Goal: Task Accomplishment & Management: Use online tool/utility

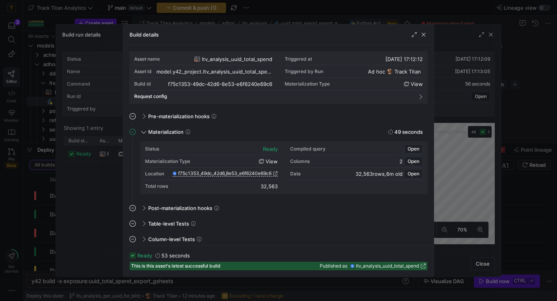
scroll to position [0, 107]
click at [434, 12] on div at bounding box center [278, 150] width 557 height 301
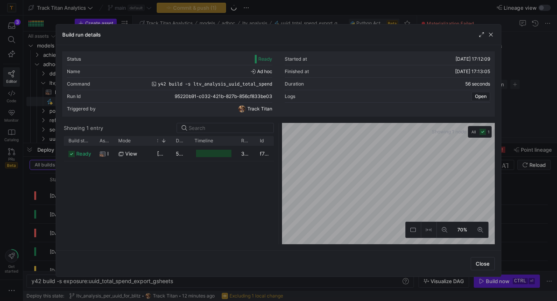
click at [434, 12] on div at bounding box center [278, 150] width 557 height 301
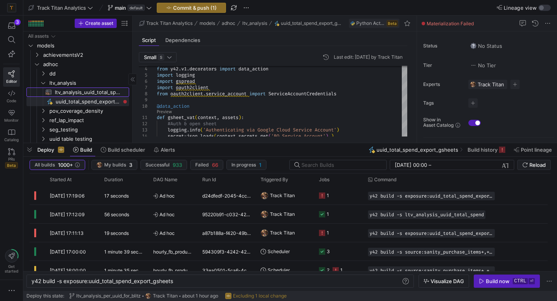
click at [93, 91] on span "ltv_analysis_uuid_total_spend​​​​​​​​​​" at bounding box center [87, 92] width 65 height 9
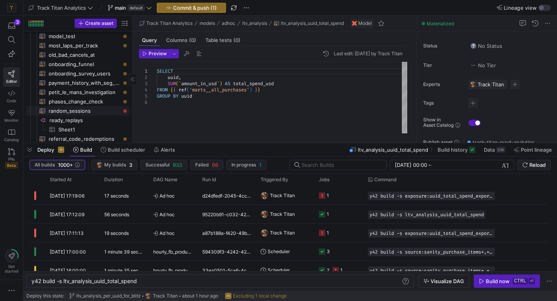
scroll to position [580, 0]
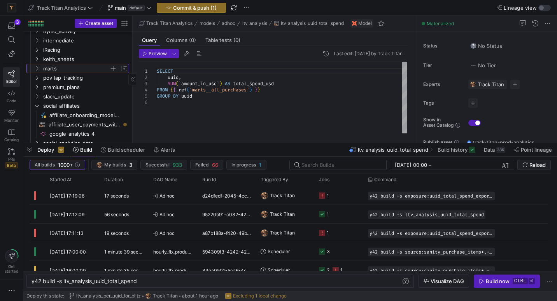
click at [45, 67] on span "marts" at bounding box center [76, 68] width 66 height 9
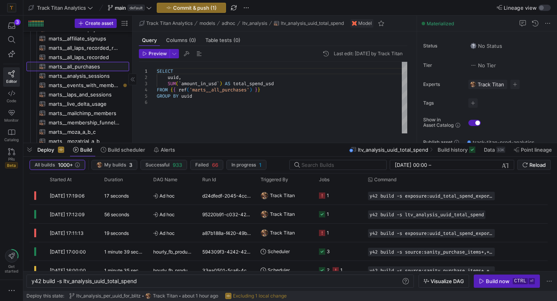
click at [72, 64] on span "marts__all_purchases​​​​​​​​​​" at bounding box center [85, 66] width 72 height 9
type textarea "y42 build -s marts__all_purchases"
type textarea "WITH adjusted_sub_revenue AS ( SELECT subscription_id AS sub_id, hymo_share_mul…"
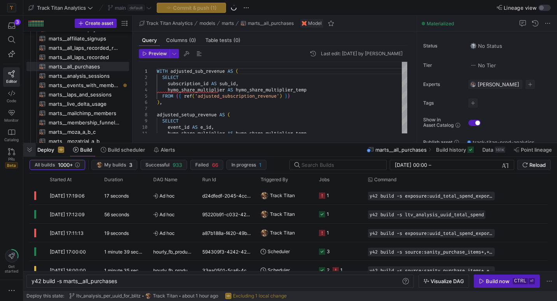
click at [31, 149] on span "button" at bounding box center [29, 149] width 12 height 13
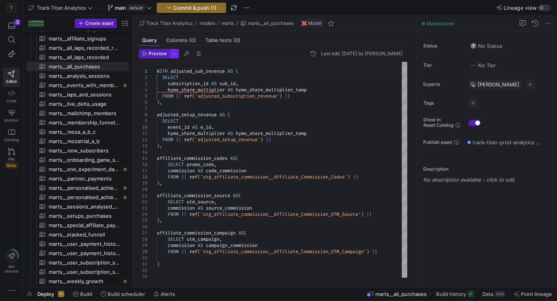
click at [170, 54] on span "button" at bounding box center [174, 53] width 9 height 9
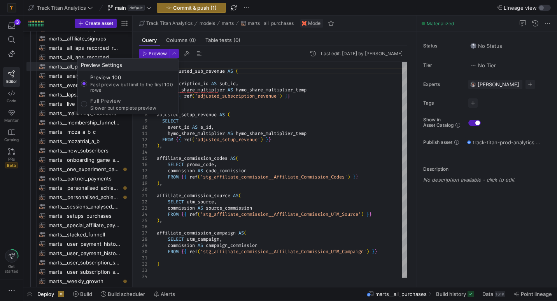
click at [158, 57] on div at bounding box center [278, 150] width 557 height 301
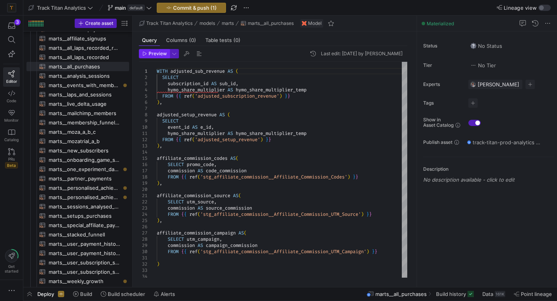
click at [157, 52] on span "Preview" at bounding box center [158, 53] width 18 height 5
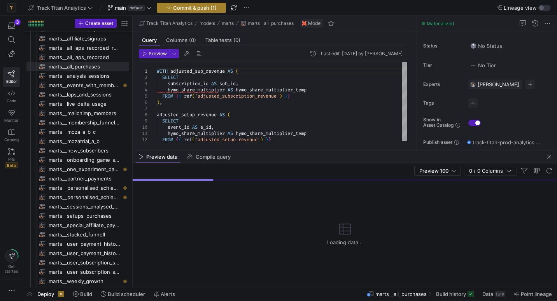
click at [216, 9] on span "Commit & push (1)" at bounding box center [195, 8] width 44 height 6
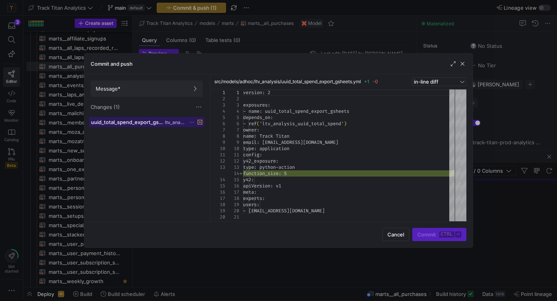
click at [165, 124] on div "uuid_total_spend_export_gsheets.yml ltv_analysis" at bounding box center [138, 122] width 94 height 6
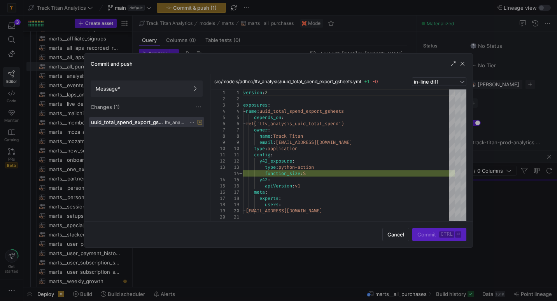
click at [192, 122] on icon at bounding box center [192, 122] width 4 height 1
click at [199, 143] on span "Discard" at bounding box center [203, 144] width 18 height 6
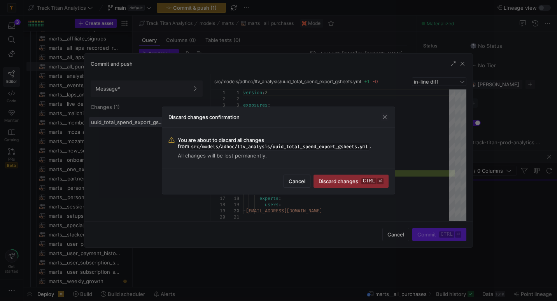
click at [381, 113] on button "button" at bounding box center [385, 117] width 8 height 8
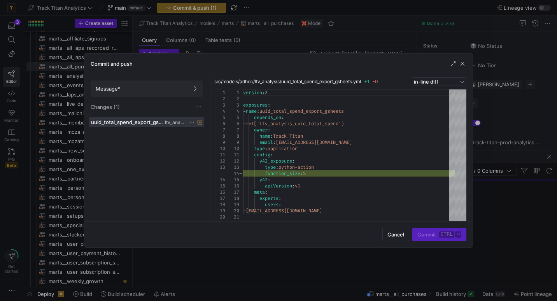
click at [193, 124] on icon at bounding box center [192, 122] width 5 height 5
click at [195, 144] on span "Discard" at bounding box center [203, 144] width 18 height 6
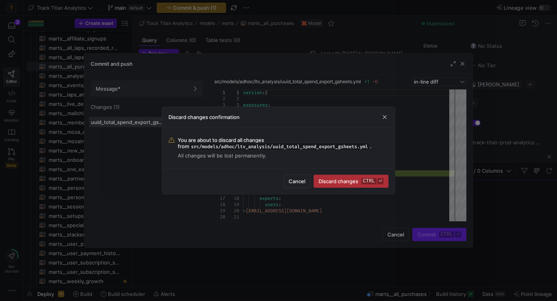
click at [354, 185] on span "submit" at bounding box center [351, 181] width 74 height 12
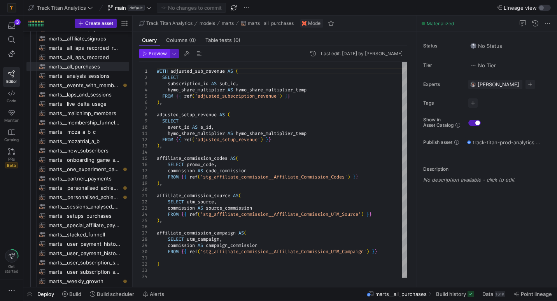
click at [158, 57] on span "button" at bounding box center [154, 53] width 30 height 9
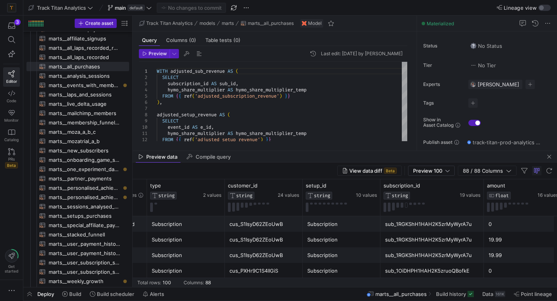
scroll to position [0, 424]
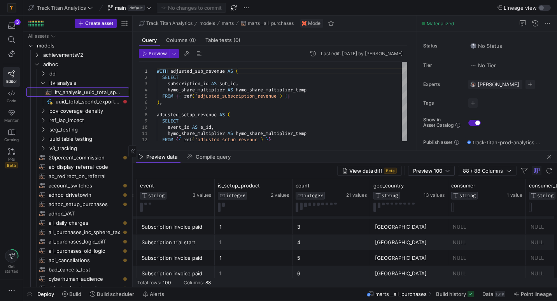
click at [86, 90] on span "ltv_analysis_uuid_total_spend​​​​​​​​​​" at bounding box center [87, 92] width 65 height 9
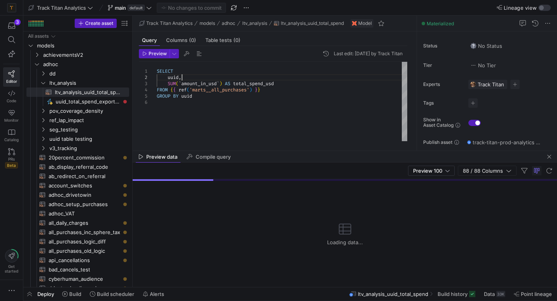
click at [186, 78] on div "SELECT uuid , SUM ( ` amount_in_usd ` ) AS total_spend_usd FROM { { ref ( 'mart…" at bounding box center [282, 101] width 251 height 79
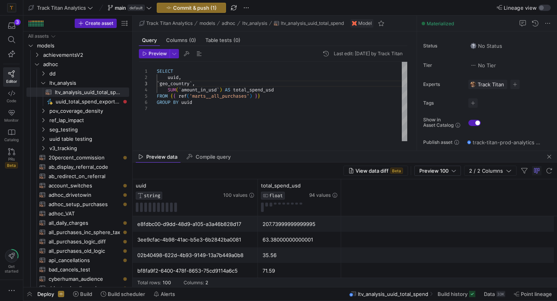
click at [205, 82] on div "SELECT uuid , SUM ( ` amount_in_usd ` ) AS total_spend_usd FROM { { ref ( 'mart…" at bounding box center [282, 101] width 251 height 79
click at [170, 84] on div "SELECT uuid , SUM ( ` amount_in_usd ` ) AS total_spend_usd FROM { { ref ( 'mart…" at bounding box center [282, 101] width 251 height 79
type textarea "SELECT uuid, geo_country, SUM(`amount_in_usd`) AS total_spend_usd FROM {{ ref('…"
click at [212, 9] on span "Commit & push (1)" at bounding box center [195, 8] width 44 height 6
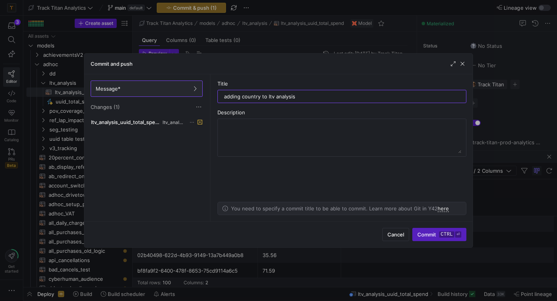
type input "adding country to ltv analysis"
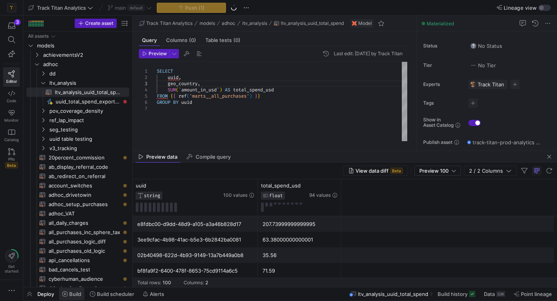
click at [76, 292] on span "Build" at bounding box center [75, 294] width 12 height 6
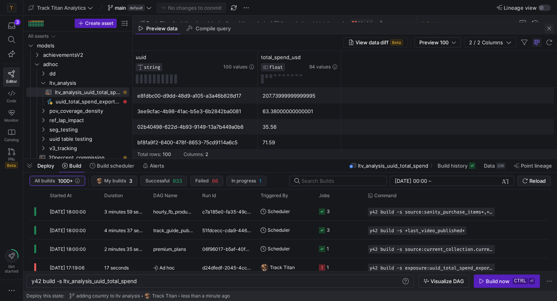
click at [548, 30] on span "button" at bounding box center [549, 28] width 9 height 9
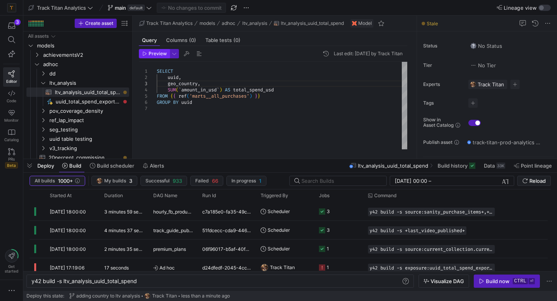
click at [156, 51] on span "Preview" at bounding box center [158, 53] width 18 height 5
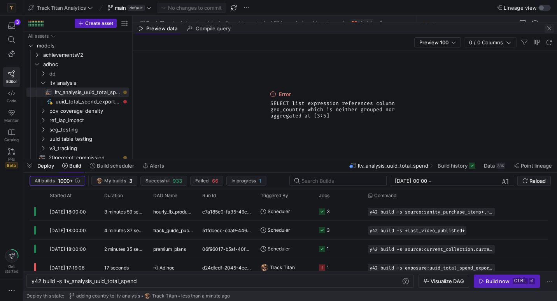
click at [551, 25] on span "button" at bounding box center [549, 28] width 9 height 9
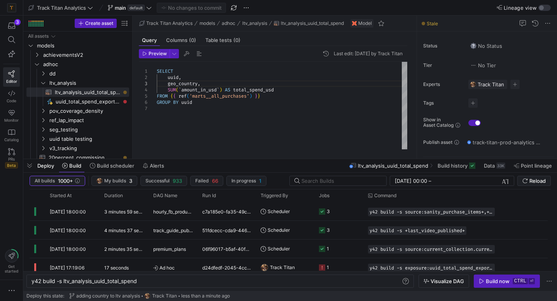
scroll to position [12, 11]
click at [235, 107] on div "SELECT uuid , SUM ( ` amount_in_usd ` ) AS total_spend_usd FROM { { ref ( 'mart…" at bounding box center [282, 106] width 251 height 88
click at [227, 102] on div "SELECT uuid , SUM ( ` amount_in_usd ` ) AS total_spend_usd FROM { { ref ( 'mart…" at bounding box center [282, 106] width 251 height 88
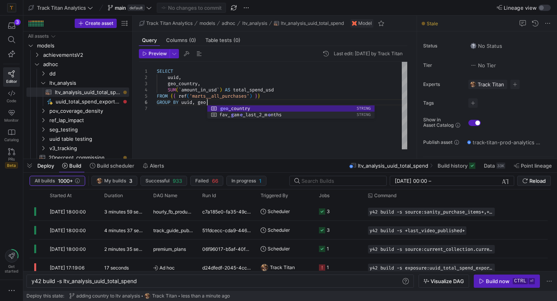
scroll to position [31, 50]
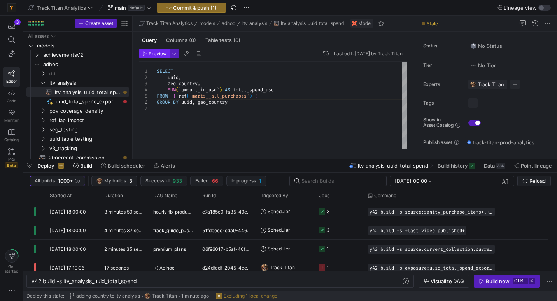
type textarea "SELECT uuid, geo_country, SUM(`amount_in_usd`) AS total_spend_usd FROM {{ ref('…"
click at [153, 51] on span "Preview" at bounding box center [158, 53] width 18 height 5
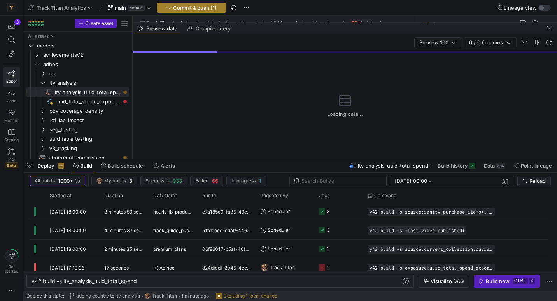
click at [195, 8] on span "Commit & push (1)" at bounding box center [195, 8] width 44 height 6
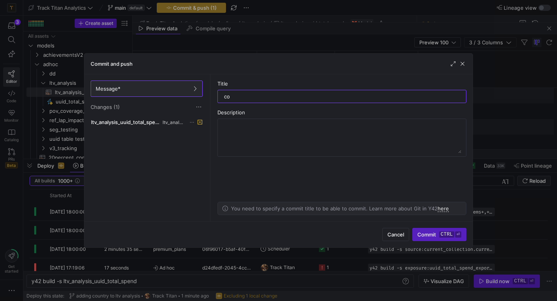
type input "c"
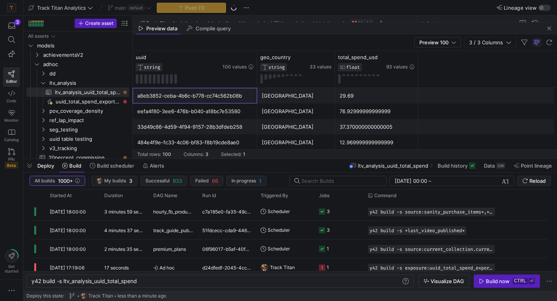
click at [221, 97] on div "a8eb3852-ceba-4b6c-b778-cc74c562b08b" at bounding box center [194, 95] width 115 height 15
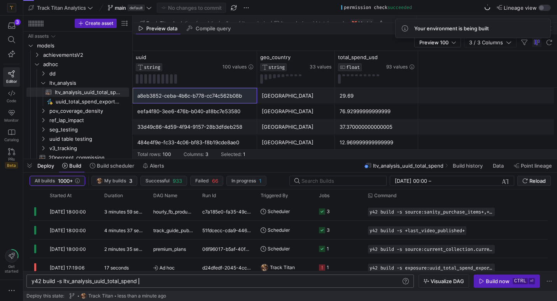
click at [320, 280] on div "y42 build -s ltv_analysis_uuid_total_spend" at bounding box center [217, 281] width 370 height 6
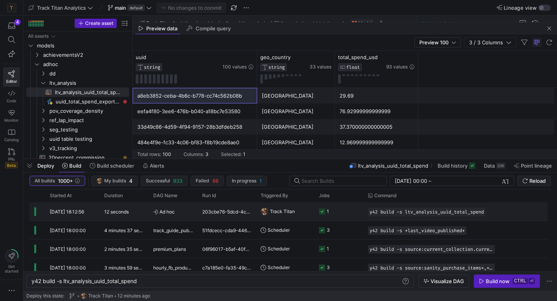
click at [232, 206] on div "203cbe76-5dcd-4c42-8ae3-208acba0d6d4" at bounding box center [227, 211] width 58 height 18
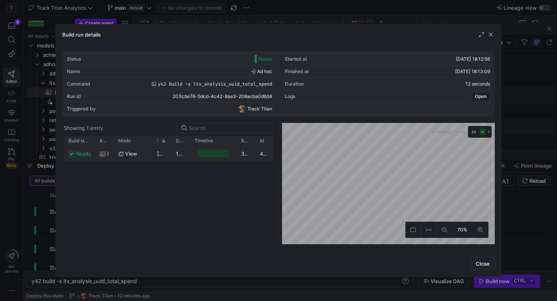
click at [139, 155] on div "view" at bounding box center [133, 153] width 30 height 15
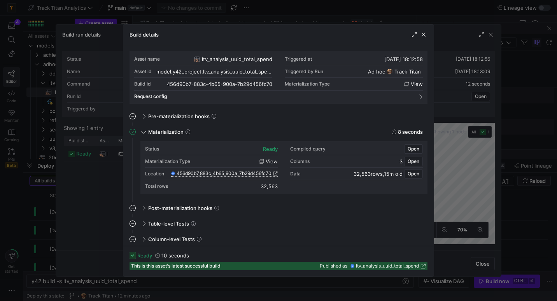
click at [205, 173] on span "456d90b7_883c_4b65_900a_7b29d456fc70" at bounding box center [224, 173] width 95 height 5
click at [273, 18] on div at bounding box center [278, 150] width 557 height 301
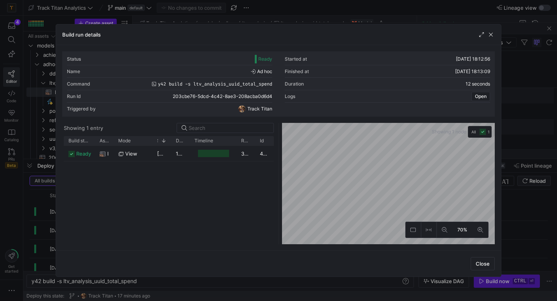
click at [273, 18] on div at bounding box center [278, 150] width 557 height 301
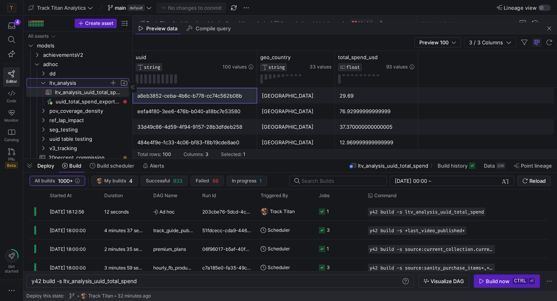
click at [77, 81] on span "ltv_analysis" at bounding box center [79, 83] width 60 height 9
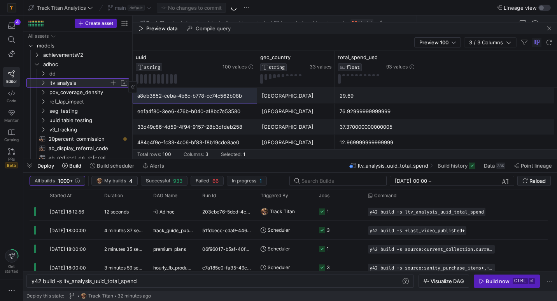
click at [76, 81] on span "ltv_analysis" at bounding box center [79, 83] width 60 height 9
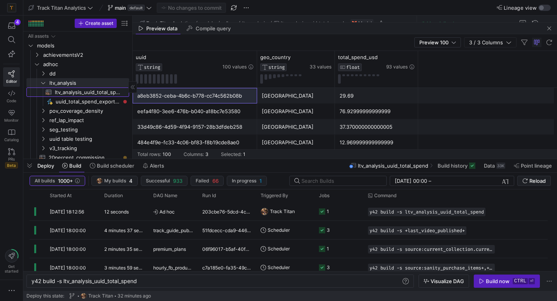
click at [84, 91] on span "ltv_analysis_uuid_total_spend​​​​​​​​​​" at bounding box center [87, 92] width 65 height 9
click at [66, 89] on span "ltv_analysis_uuid_total_spend​​​​​​​​​​" at bounding box center [87, 92] width 65 height 9
click at [81, 82] on span "ltv_analysis" at bounding box center [79, 83] width 60 height 9
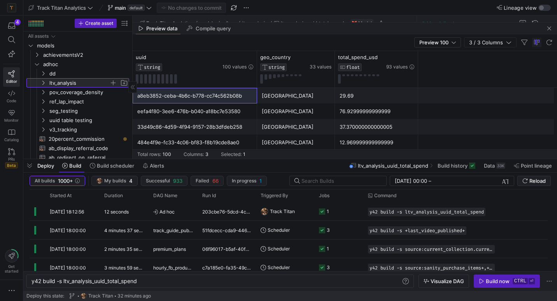
click at [114, 83] on span "button" at bounding box center [113, 83] width 8 height 8
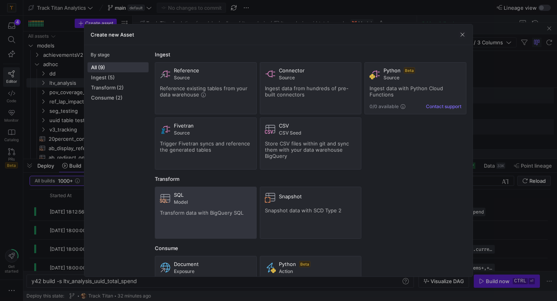
click at [214, 200] on span "Model" at bounding box center [213, 202] width 78 height 5
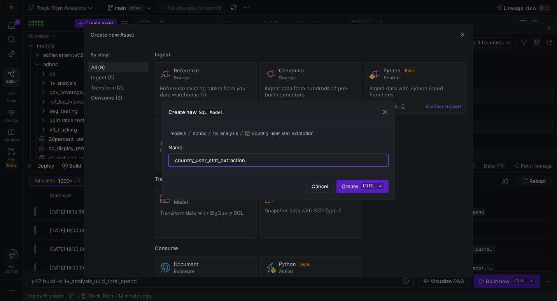
type input "country_user_stat_extraction"
click at [337, 180] on button "Create ctrl ⏎" at bounding box center [363, 186] width 52 height 13
type textarea "y42 build -s country_user_stat_extraction"
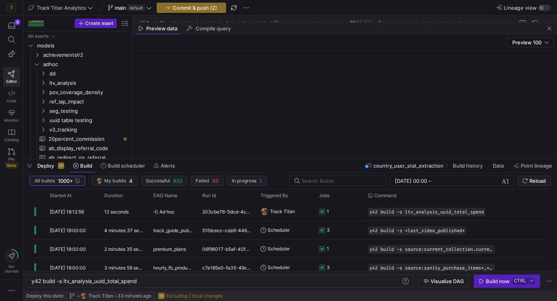
scroll to position [6, 0]
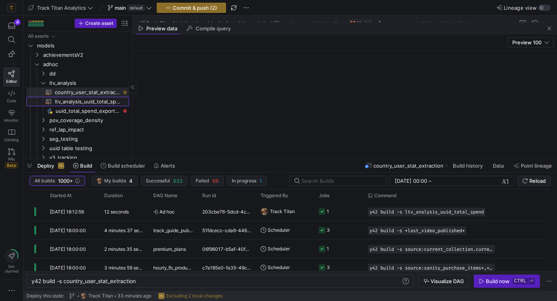
click at [104, 101] on span "ltv_analysis_uuid_total_spend​​​​​​​​​​" at bounding box center [87, 101] width 65 height 9
type textarea "SELECT uuid, geo_country, SUM(`amount_in_usd`) AS total_spend_usd FROM {{ ref('…"
type textarea "y42 build -s ltv_analysis_uuid_total_spend"
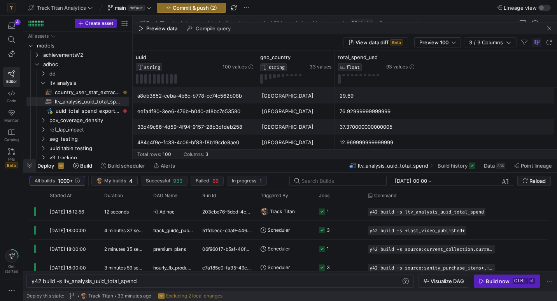
click at [29, 164] on span "button" at bounding box center [29, 165] width 12 height 13
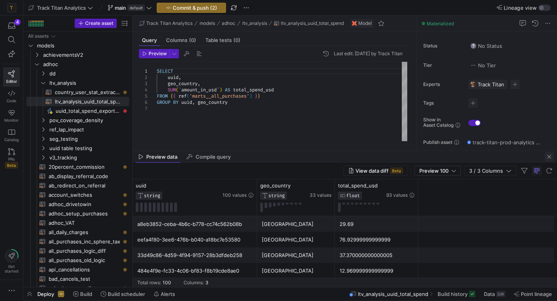
click at [550, 157] on span "button" at bounding box center [549, 156] width 9 height 9
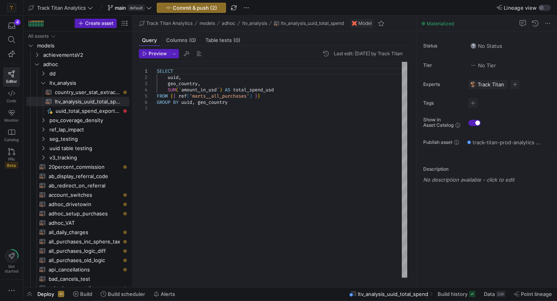
click at [231, 92] on div "SELECT uuid , geo_country , SUM ( ` amount_in_usd ` ) AS total_spend_usd FROM {…" at bounding box center [282, 170] width 251 height 216
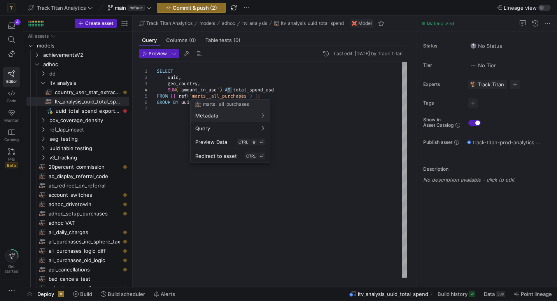
click at [234, 96] on div at bounding box center [278, 150] width 557 height 301
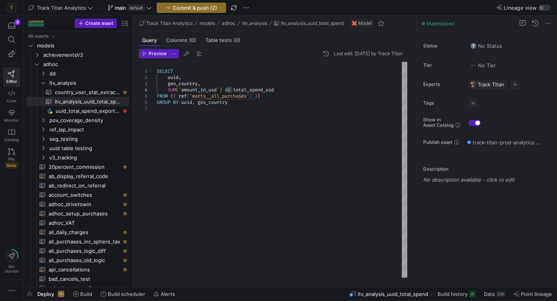
click at [234, 96] on div "SELECT uuid , geo_country , SUM ( ` amount_in_usd ` ) AS total_spend_usd FROM {…" at bounding box center [282, 170] width 251 height 216
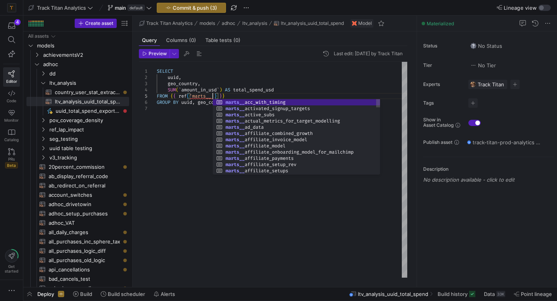
scroll to position [25, 58]
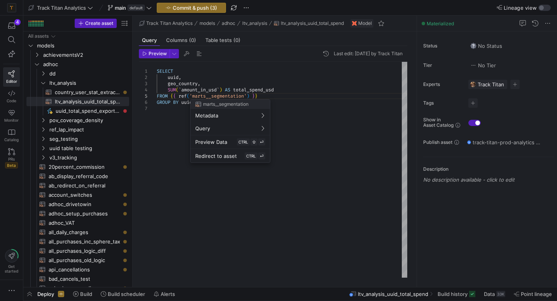
click at [193, 84] on div at bounding box center [278, 150] width 557 height 301
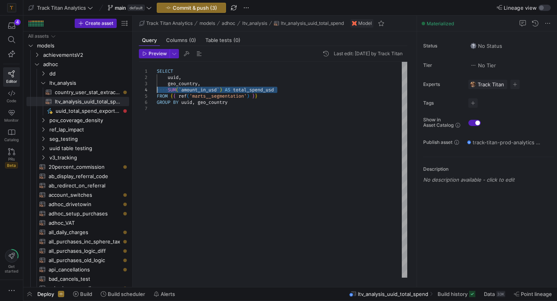
drag, startPoint x: 281, startPoint y: 89, endPoint x: 145, endPoint y: 91, distance: 135.9
click at [157, 91] on div "SELECT uuid , geo_country , SUM ( ` amount_in_usd ` ) AS total_spend_usd FROM {…" at bounding box center [282, 170] width 251 height 216
type textarea "SELECT uuid, geo_country FROM {{ ref('marts__segmentation') }} GROUP BY uuid, g…"
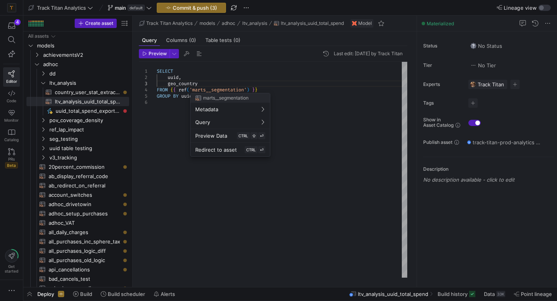
click at [186, 100] on div at bounding box center [278, 150] width 557 height 301
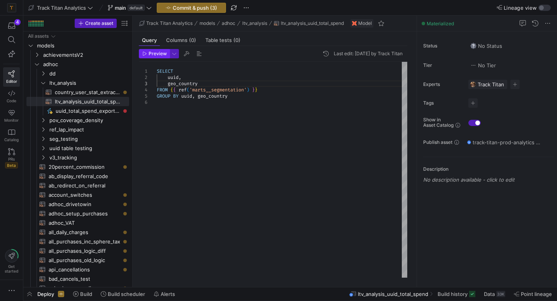
click at [153, 53] on span "Preview" at bounding box center [158, 53] width 18 height 5
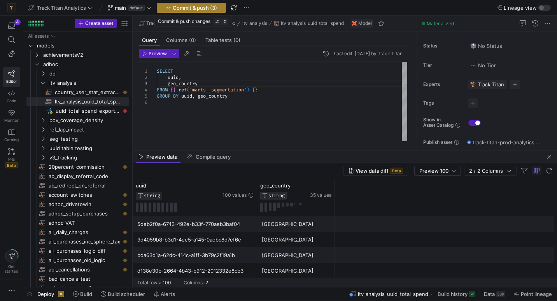
click at [189, 12] on span "button" at bounding box center [191, 7] width 69 height 9
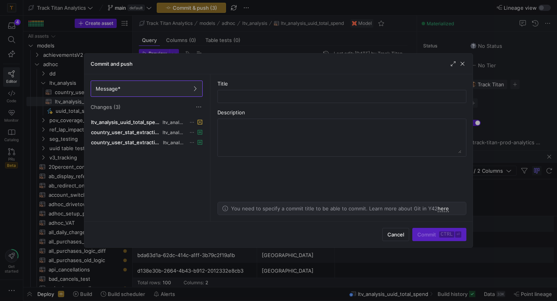
click at [228, 41] on div at bounding box center [278, 150] width 557 height 301
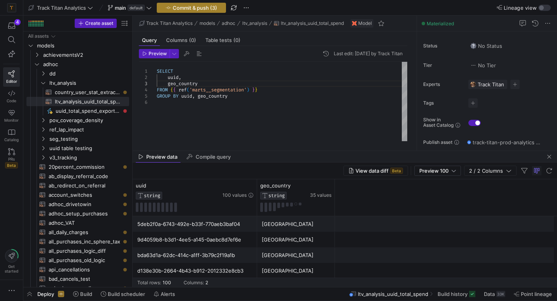
click at [209, 5] on span "Commit & push (3)" at bounding box center [195, 8] width 44 height 6
click at [79, 294] on span "Build" at bounding box center [75, 294] width 12 height 6
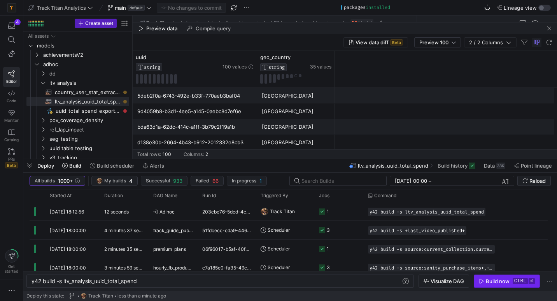
click at [492, 280] on div "Build now" at bounding box center [498, 281] width 24 height 6
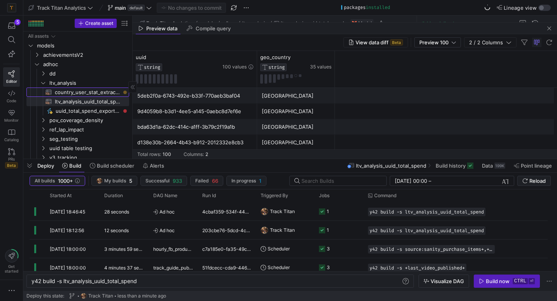
click at [102, 90] on span "country_user_stat_extraction​​​​​​​​​​" at bounding box center [87, 92] width 65 height 9
type textarea "y42 build -s country_user_stat_extraction"
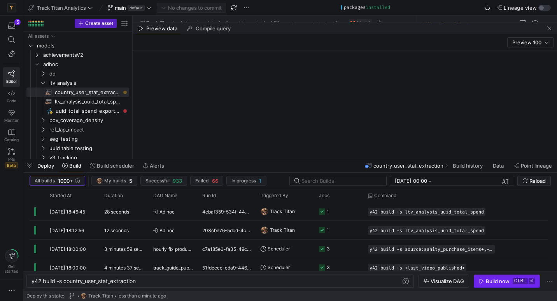
click at [503, 285] on span "button" at bounding box center [507, 281] width 65 height 12
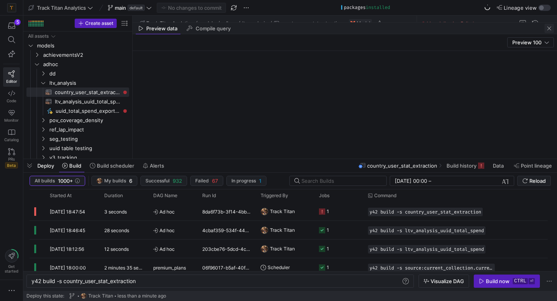
click at [550, 29] on span "button" at bounding box center [549, 28] width 9 height 9
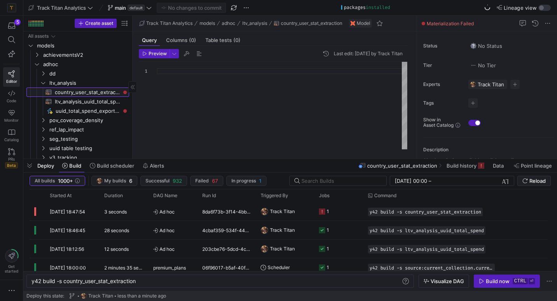
click at [103, 91] on span "country_user_stat_extraction​​​​​​​​​​" at bounding box center [87, 92] width 65 height 9
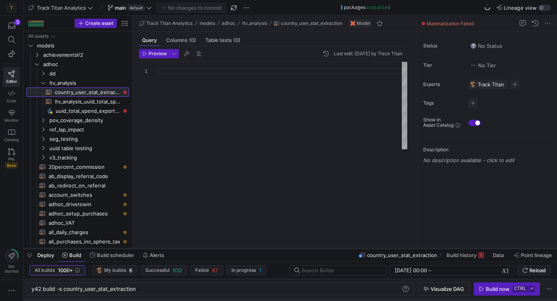
drag, startPoint x: 254, startPoint y: 158, endPoint x: 259, endPoint y: 248, distance: 89.7
click at [259, 248] on div at bounding box center [290, 248] width 534 height 3
click at [100, 89] on span "country_user_stat_extraction​​​​​​​​​​" at bounding box center [87, 92] width 65 height 9
click at [100, 100] on span "ltv_analysis_uuid_total_spend​​​​​​​​​​" at bounding box center [87, 101] width 65 height 9
type textarea "SELECT uuid, geo_country FROM {{ ref('marts__segmentation') }} GROUP BY uuid, g…"
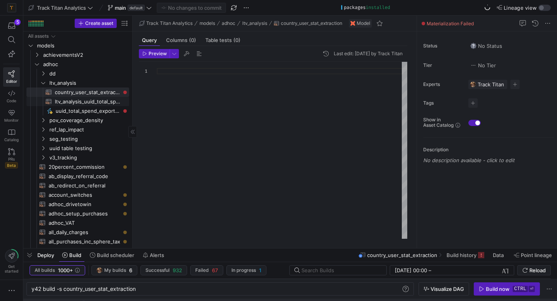
type textarea "y42 build -s ltv_analysis_uuid_total_spend"
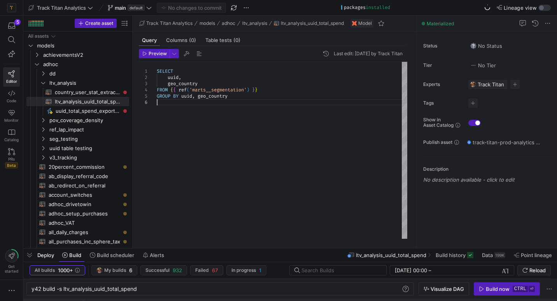
scroll to position [6, 0]
click at [276, 107] on div "SELECT uuid , geo_country FROM { { ref ( 'marts__segmentation' ) } } GROUP BY u…" at bounding box center [282, 150] width 251 height 177
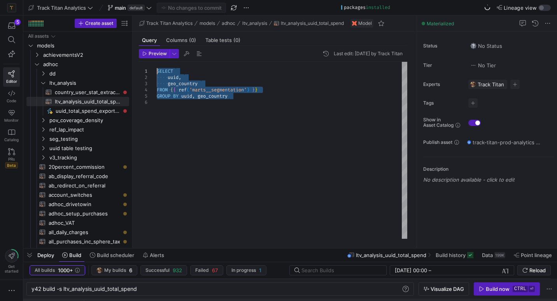
drag, startPoint x: 245, startPoint y: 98, endPoint x: 156, endPoint y: 70, distance: 93.2
click at [157, 70] on div "SELECT uuid , geo_country FROM { { ref ( 'marts__segmentation' ) } } GROUP BY u…" at bounding box center [282, 150] width 251 height 177
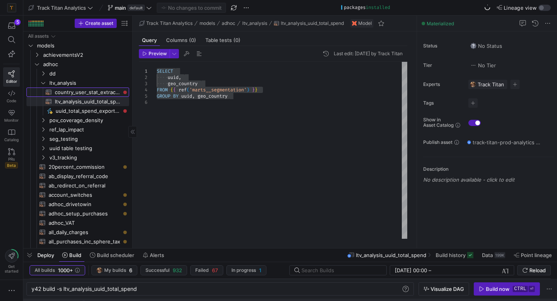
click at [89, 90] on span "country_user_stat_extraction​​​​​​​​​​" at bounding box center [87, 92] width 65 height 9
type textarea "y42 build -s country_user_stat_extraction"
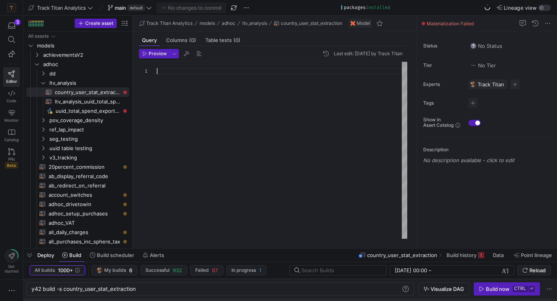
click at [173, 74] on div at bounding box center [282, 150] width 251 height 177
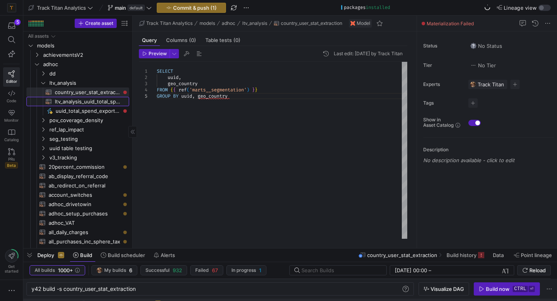
click at [90, 100] on span "ltv_analysis_uuid_total_spend​​​​​​​​​​" at bounding box center [87, 101] width 65 height 9
type textarea "SELECT uuid, geo_country FROM {{ ref('marts__segmentation') }} GROUP BY uuid, g…"
type textarea "y42 build -s ltv_analysis_uuid_total_spend"
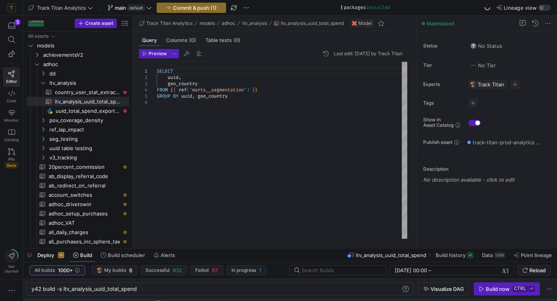
click at [227, 87] on div "SELECT uuid , geo_country FROM { { ref ( 'marts__segmentation' ) } } GROUP BY u…" at bounding box center [282, 150] width 251 height 177
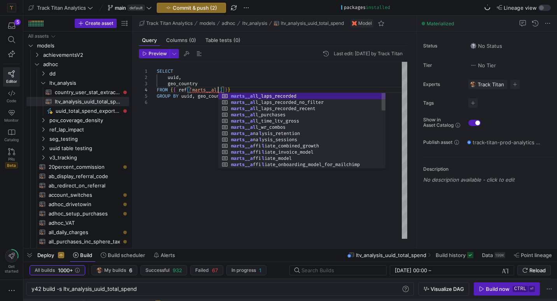
scroll to position [19, 64]
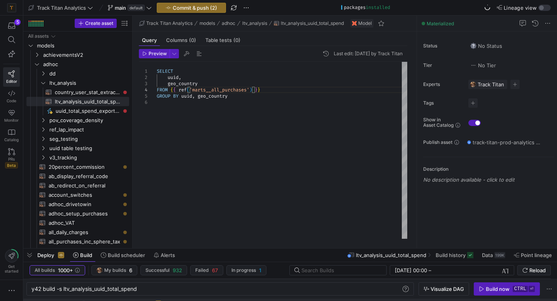
click at [233, 96] on div "SELECT uuid , geo_country FROM { { ref ( 'marts__all_purchases' ) } } GROUP BY …" at bounding box center [282, 150] width 251 height 177
type textarea "SELECT uuid, geo_country FROM {{ ref('marts__all_purchases') }} GROUP BY uuid, …"
click at [213, 8] on span "Commit & push (2)" at bounding box center [195, 8] width 44 height 6
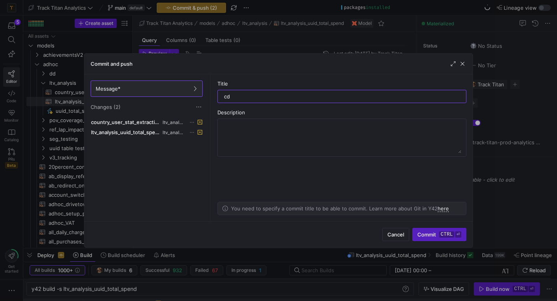
type input "c"
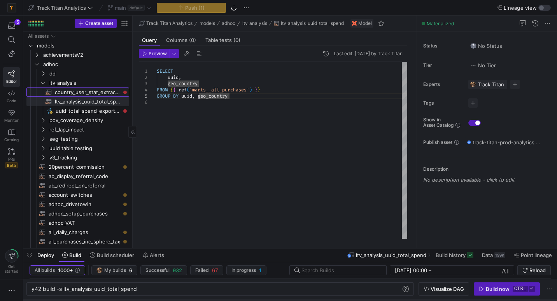
click at [105, 92] on span "country_user_stat_extraction​​​​​​​​​​" at bounding box center [87, 92] width 65 height 9
type textarea "SELECT uuid, geo_country FROM {{ ref('marts__segmentation') }} GROUP BY uuid, g…"
type textarea "y42 build -s country_user_stat_extraction"
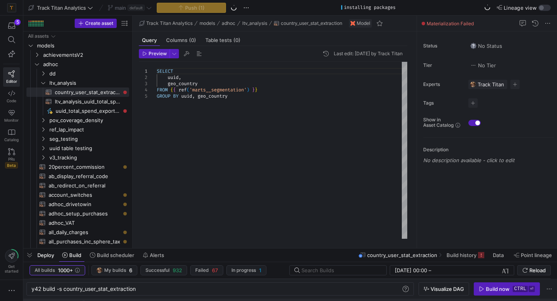
scroll to position [19, 72]
click at [210, 97] on div "SELECT uuid , geo_country FROM { { ref ( 'marts__segmentation' ) } } GROUP BY u…" at bounding box center [282, 150] width 251 height 177
type textarea "SELECT uuid, geo_country FROM {{ ref('marts__segmentation') }}"
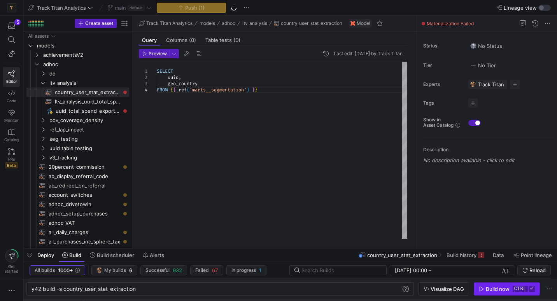
click at [493, 286] on span "button" at bounding box center [507, 289] width 65 height 12
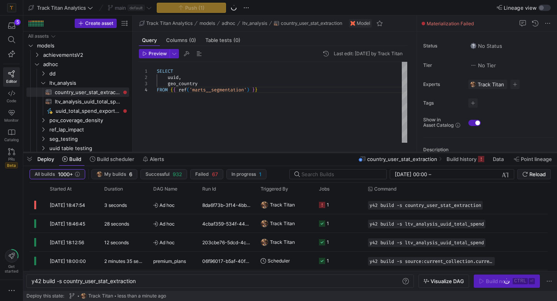
drag, startPoint x: 278, startPoint y: 250, endPoint x: 301, endPoint y: 154, distance: 98.5
click at [301, 154] on div at bounding box center [290, 152] width 534 height 3
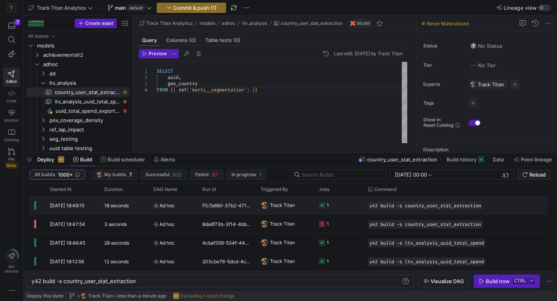
click at [304, 208] on y42-orchestration-triggered-by "Track Titan" at bounding box center [285, 206] width 49 height 18
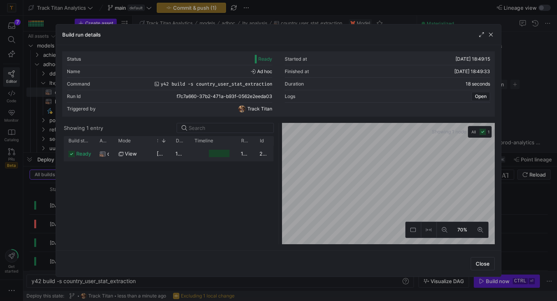
click at [138, 158] on div "view" at bounding box center [133, 153] width 30 height 15
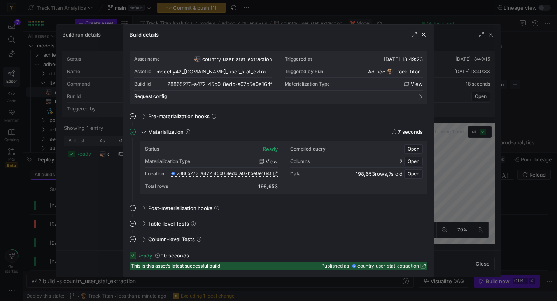
click at [200, 172] on span "28865273_a472_45b0_8edb_a07b5e0e164f" at bounding box center [224, 173] width 95 height 5
